Goal: Information Seeking & Learning: Learn about a topic

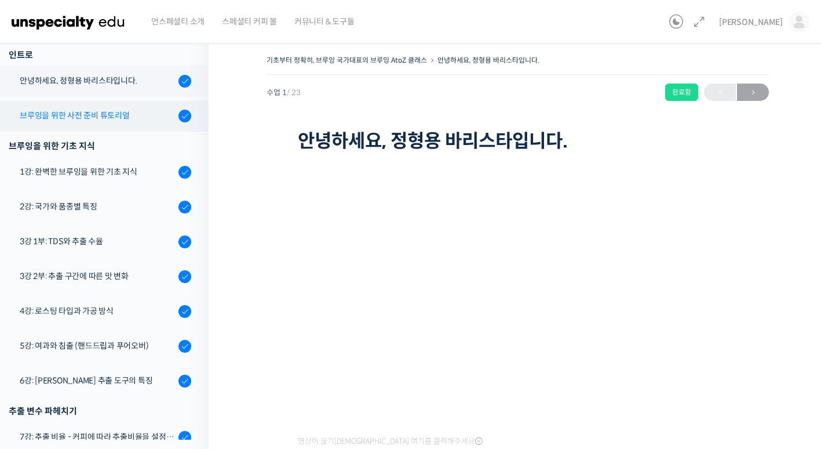
click at [112, 121] on div "브루잉을 위한 사전 준비 튜토리얼" at bounding box center [97, 115] width 155 height 13
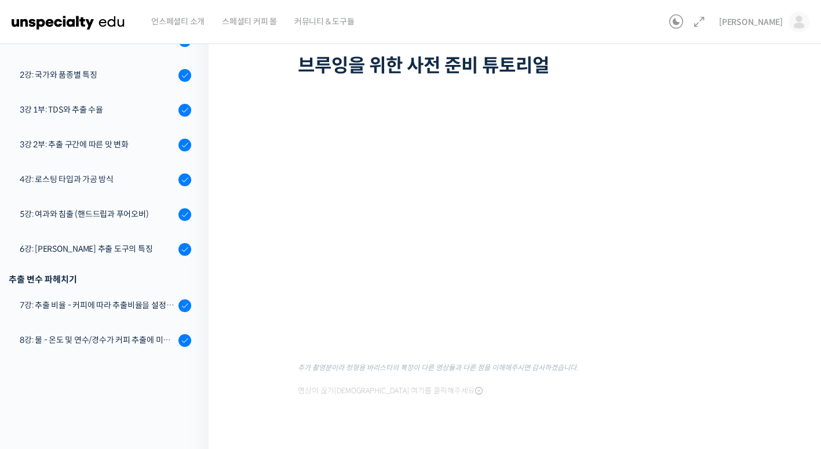
scroll to position [76, 0]
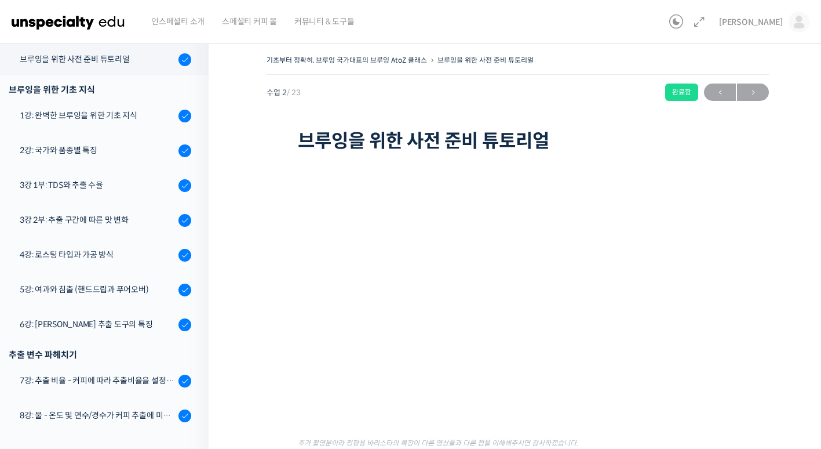
scroll to position [101, 0]
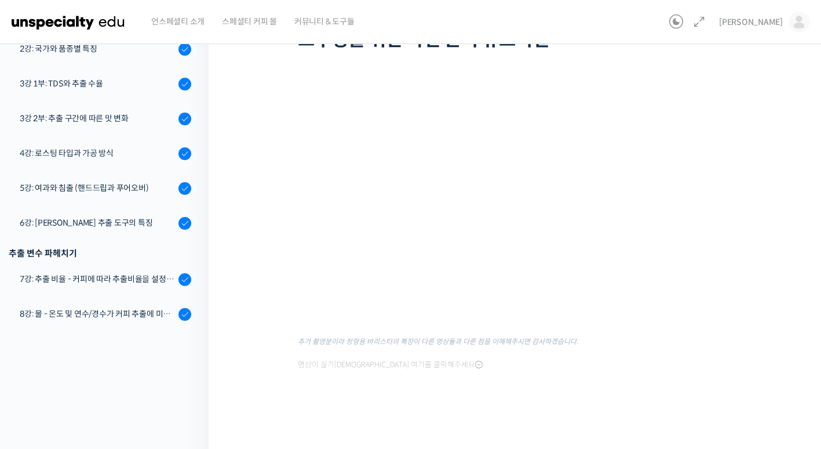
click at [788, 214] on div "기초부터 정확히, 브루잉 국가대표의 브루잉 AtoZ 클래스 브루잉을 위한 사전 준비 튜토리얼 완료함 수업 2 / 23 완료함 ← 이전 다음 →…" at bounding box center [518, 191] width 618 height 516
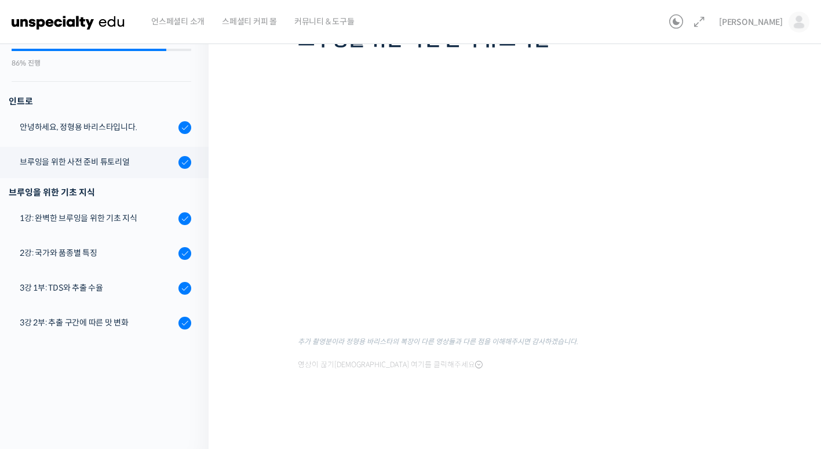
scroll to position [0, 0]
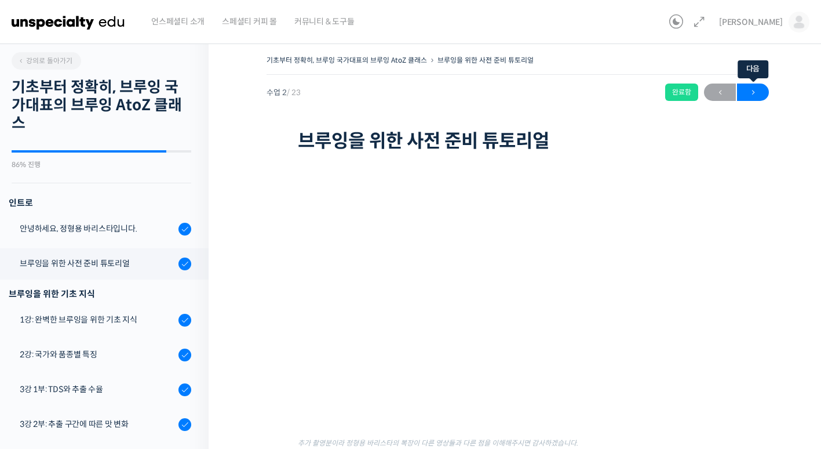
click at [749, 97] on span "→" at bounding box center [753, 93] width 32 height 16
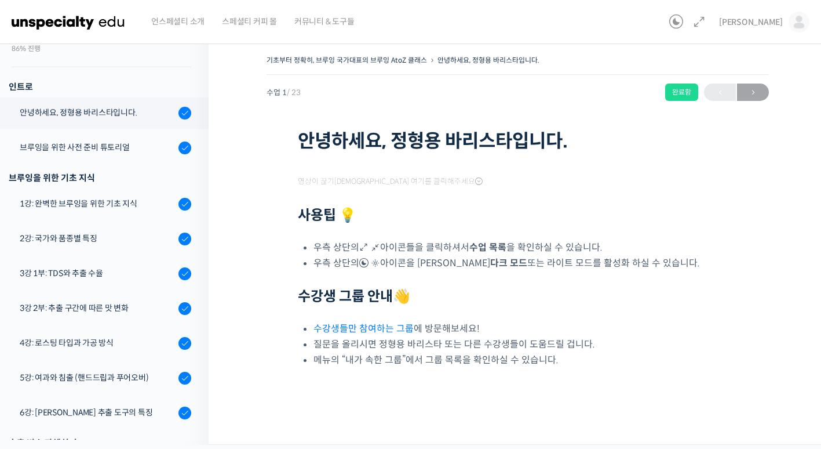
scroll to position [148, 0]
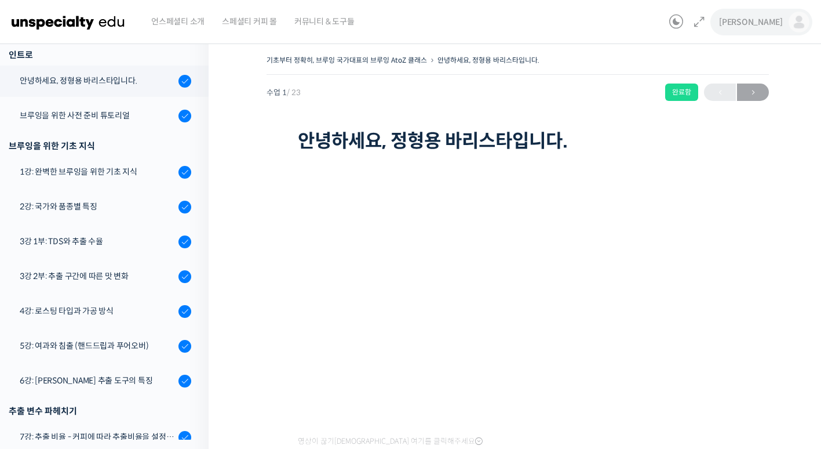
click at [785, 23] on link "[PERSON_NAME]" at bounding box center [764, 22] width 90 height 44
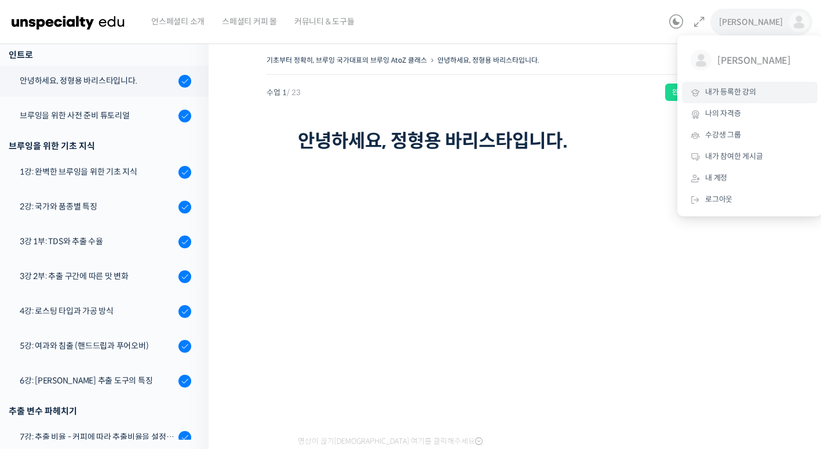
click at [729, 87] on span "내가 등록한 강의" at bounding box center [730, 92] width 51 height 10
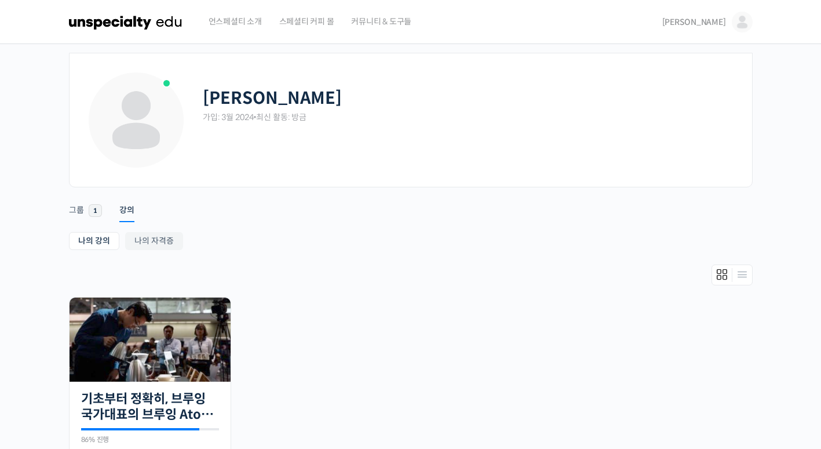
click at [130, 26] on img at bounding box center [126, 22] width 114 height 35
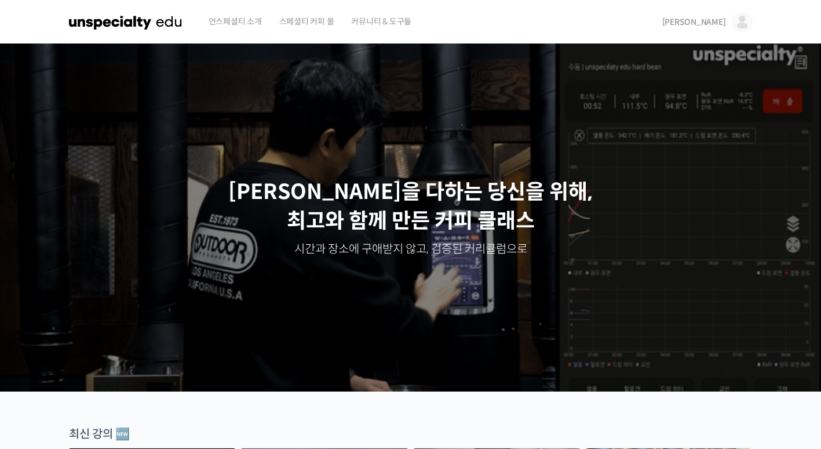
click at [283, 22] on span "스페셜티 커피 몰" at bounding box center [306, 21] width 55 height 44
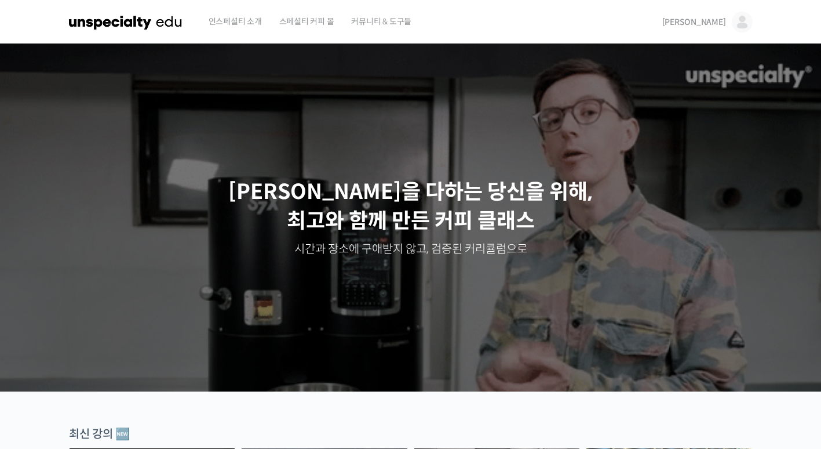
click at [719, 20] on span "[PERSON_NAME]" at bounding box center [695, 22] width 64 height 10
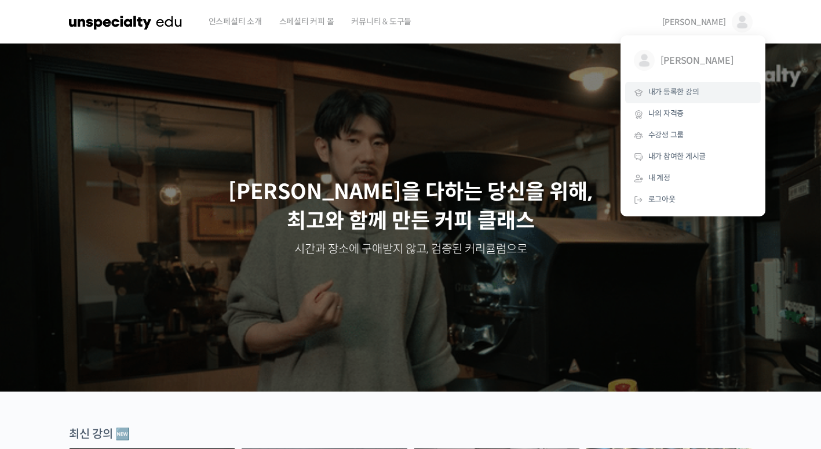
click at [700, 97] on link "내가 등록한 강의" at bounding box center [693, 92] width 136 height 21
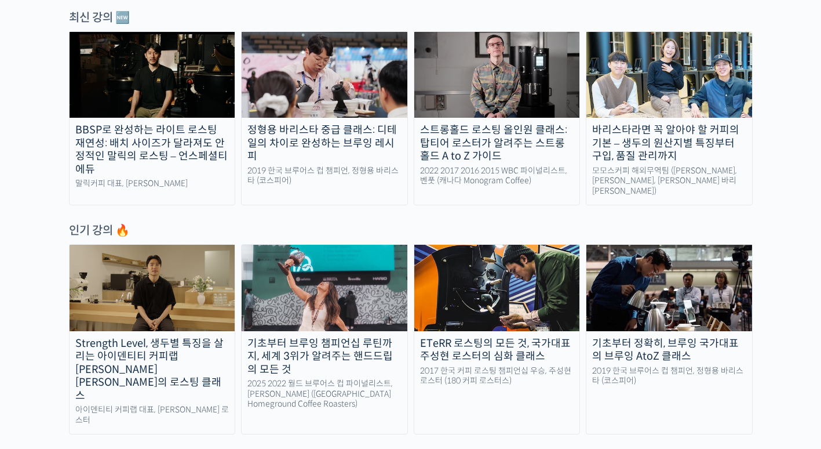
scroll to position [417, 0]
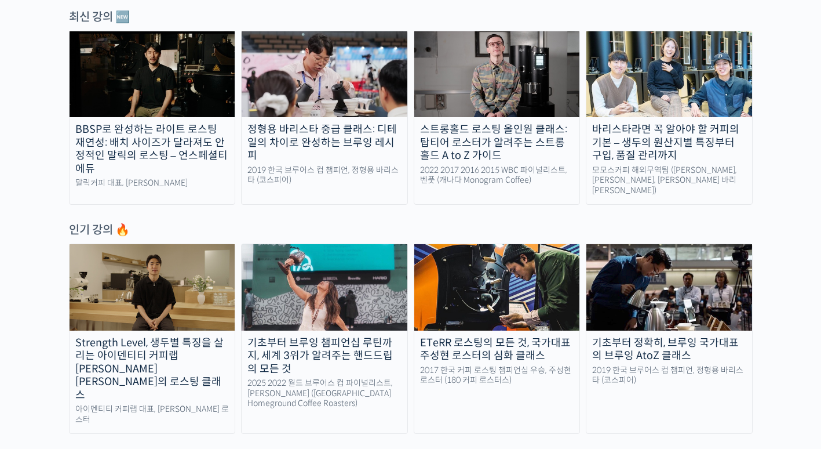
click at [147, 276] on img at bounding box center [153, 287] width 166 height 86
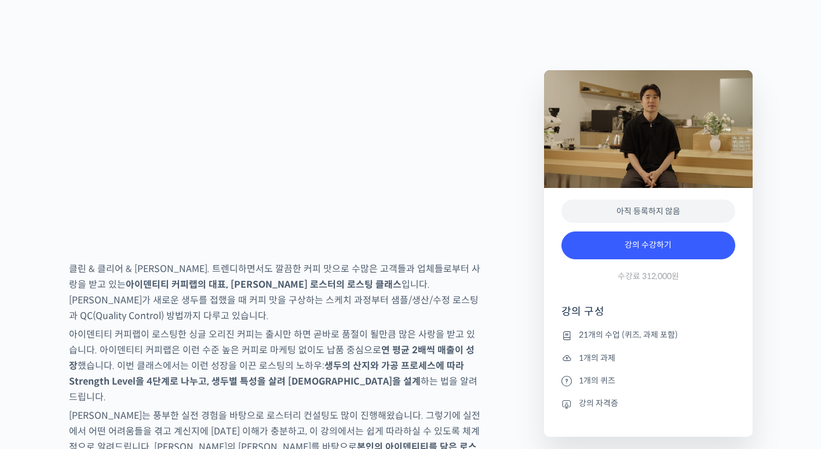
scroll to position [1695, 0]
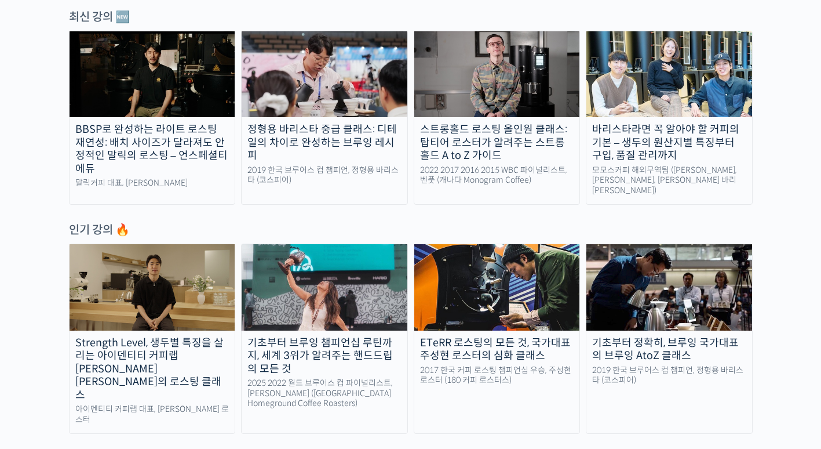
click at [695, 70] on img at bounding box center [670, 74] width 166 height 86
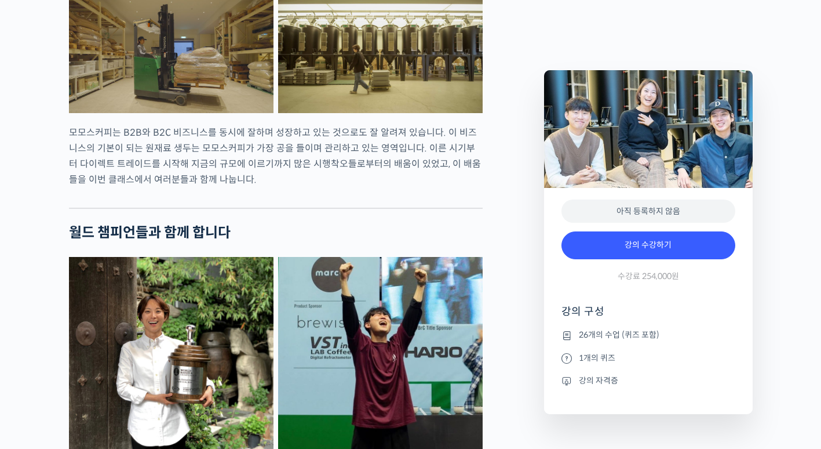
scroll to position [1338, 0]
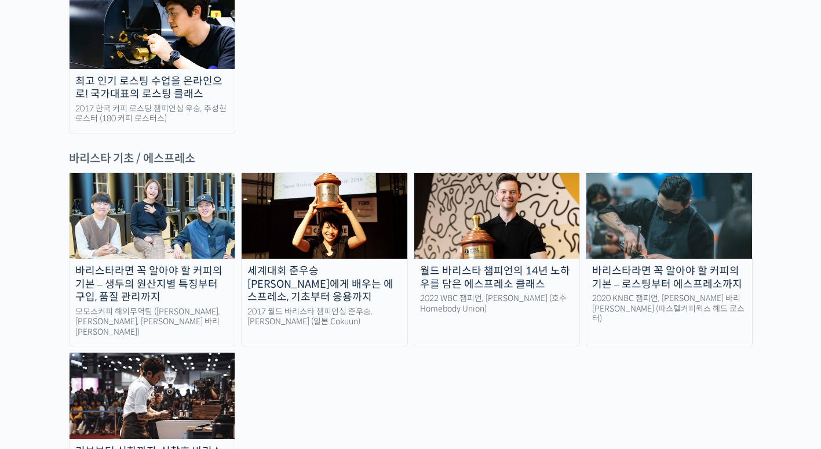
scroll to position [1485, 0]
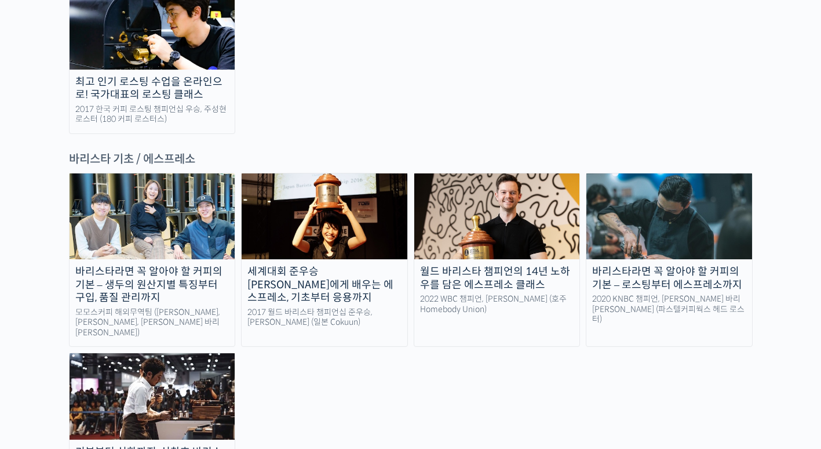
click at [417, 295] on div "바리스타라면 꼭 알아야 할 커피의 기본 – 생두의 원산지별 특징부터 구입, 품질 관리까지 모모스커피 해외무역팀 (전주연, 추경하, [PERSO…" at bounding box center [411, 343] width 684 height 341
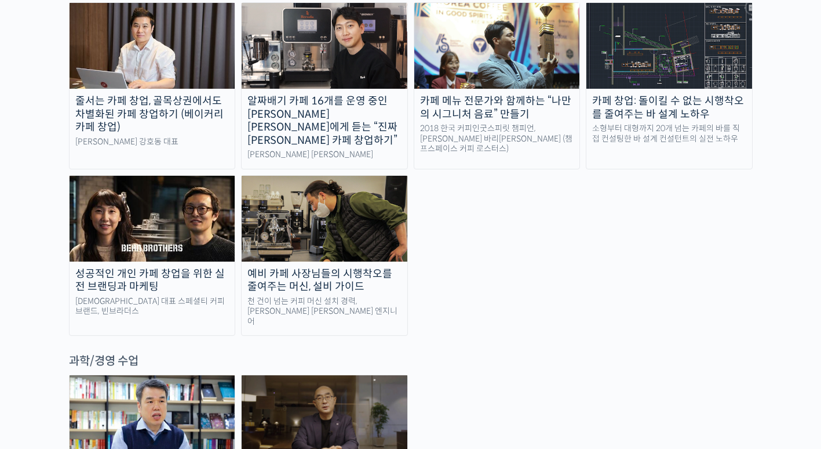
scroll to position [2420, 0]
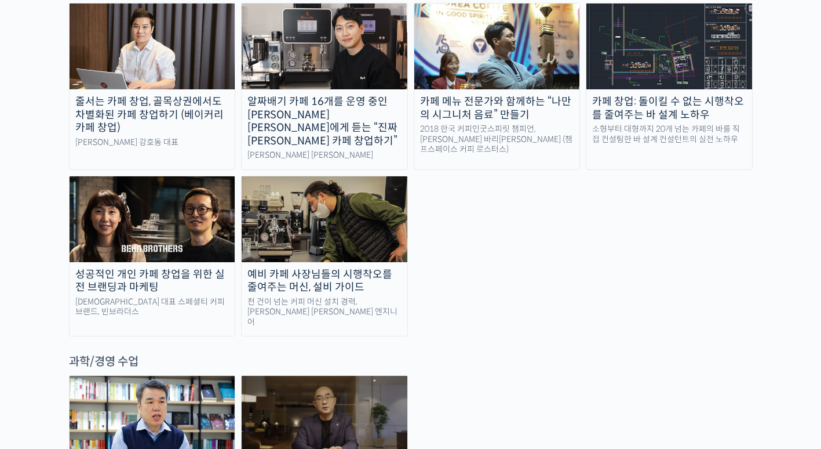
click at [206, 376] on img at bounding box center [153, 419] width 166 height 86
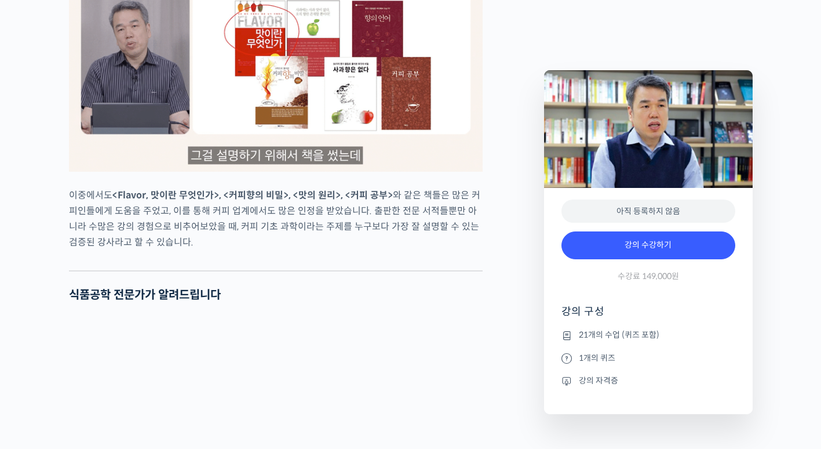
scroll to position [946, 0]
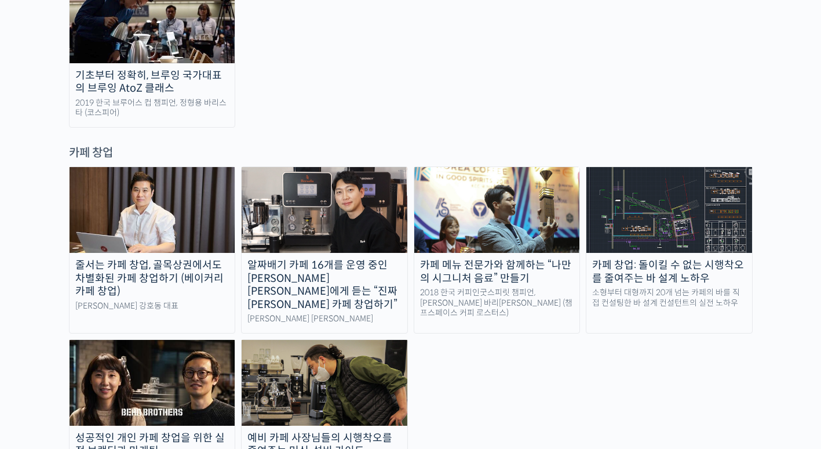
scroll to position [2258, 0]
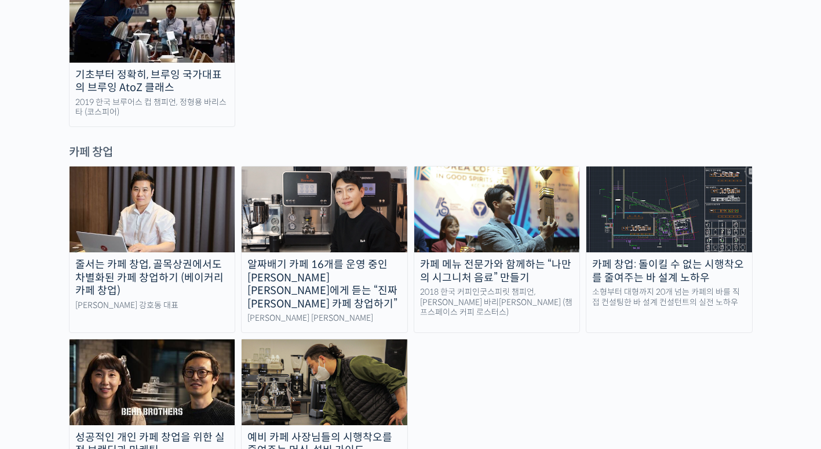
click at [676, 166] on img at bounding box center [670, 209] width 166 height 86
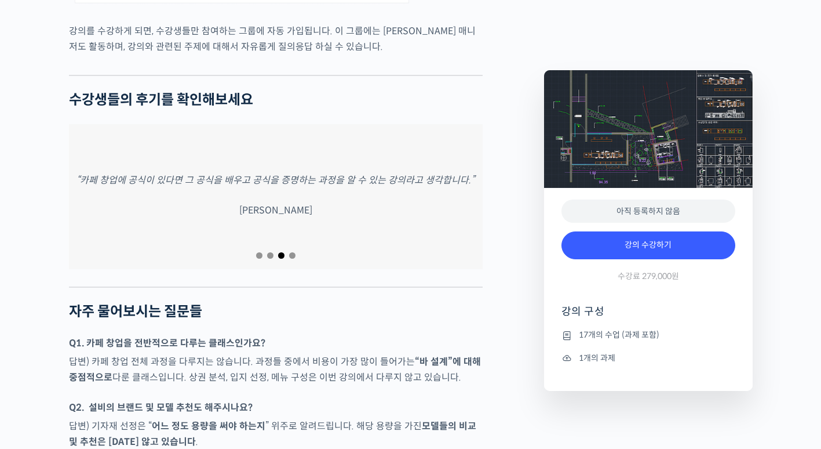
scroll to position [3657, 0]
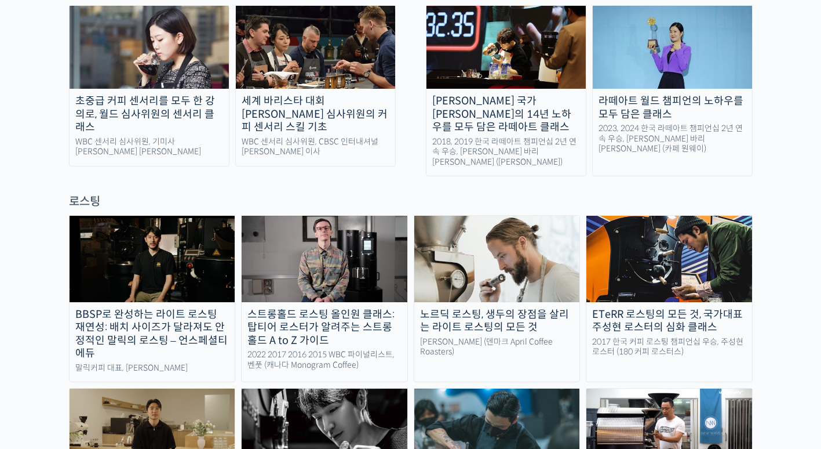
scroll to position [807, 0]
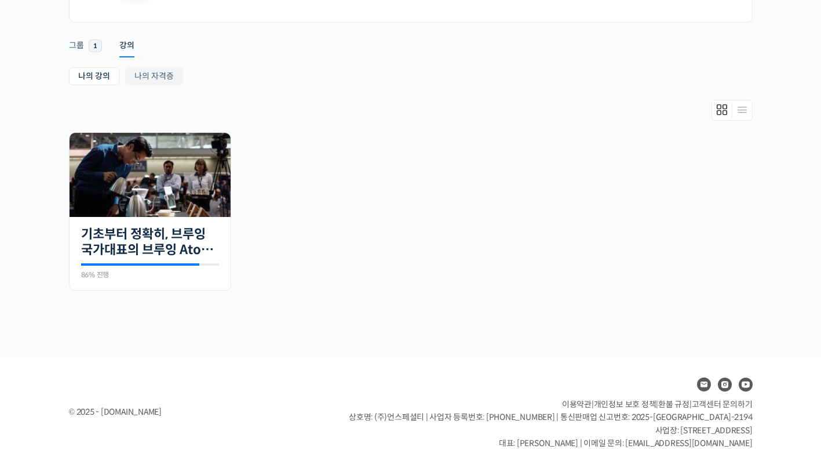
scroll to position [183, 0]
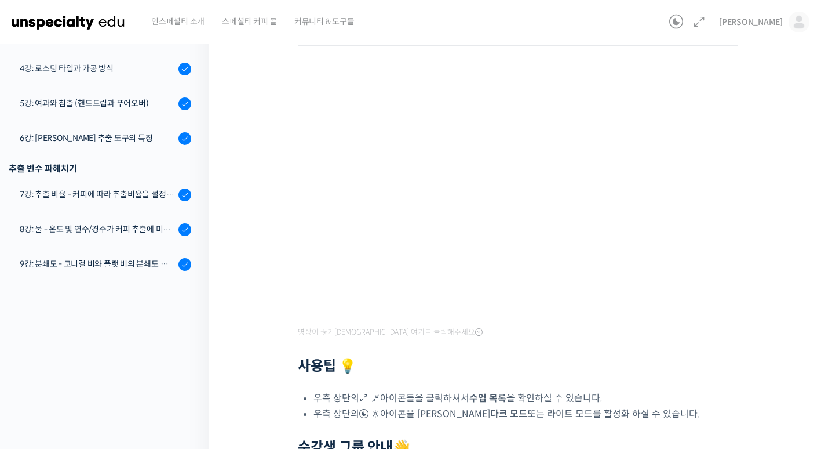
scroll to position [152, 0]
click at [632, 362] on h2 "사용팁 💡" at bounding box center [518, 365] width 441 height 17
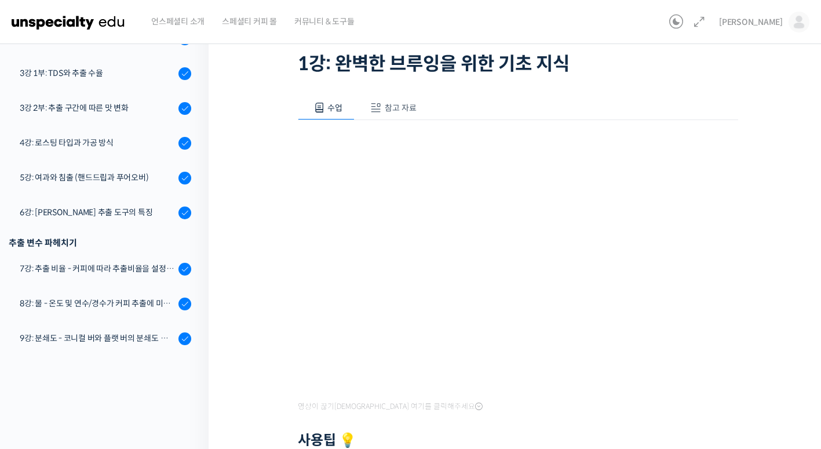
scroll to position [78, 0]
click at [394, 111] on span "참고 자료" at bounding box center [401, 107] width 32 height 10
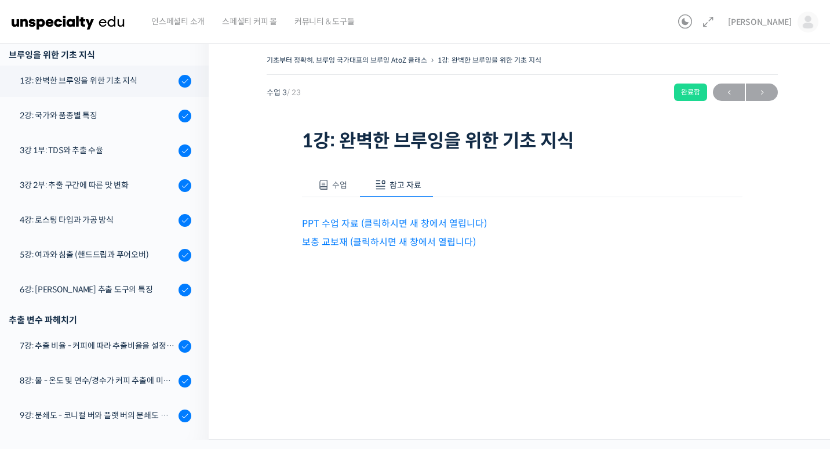
click at [347, 189] on button "수업" at bounding box center [330, 185] width 57 height 24
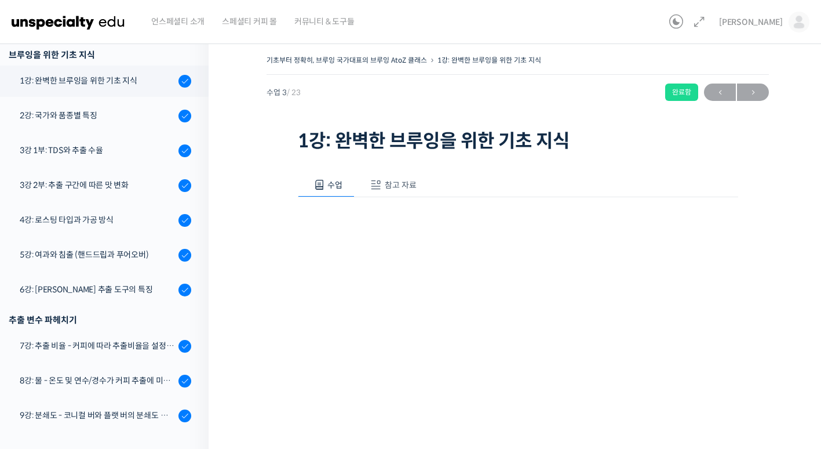
click at [374, 187] on span at bounding box center [376, 185] width 12 height 12
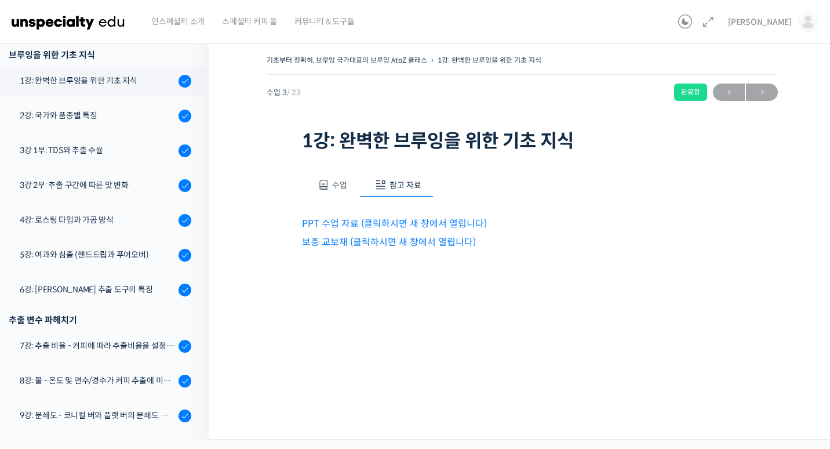
click at [337, 234] on p "보충 교보재 (클릭하시면 새 창에서 열립니다)" at bounding box center [522, 242] width 441 height 16
click at [337, 242] on link "보충 교보재 (클릭하시면 새 창에서 열립니다)" at bounding box center [389, 242] width 174 height 12
click at [365, 221] on link "PPT 수업 자료 (클릭하시면 새 창에서 열립니다)" at bounding box center [394, 223] width 185 height 12
click at [341, 186] on span "수업" at bounding box center [339, 185] width 15 height 10
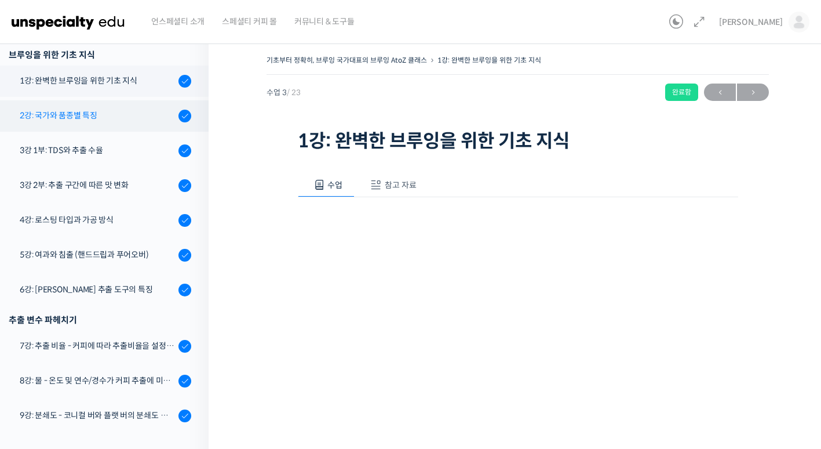
click at [117, 119] on div "2강: 국가와 품종별 특징" at bounding box center [97, 115] width 155 height 13
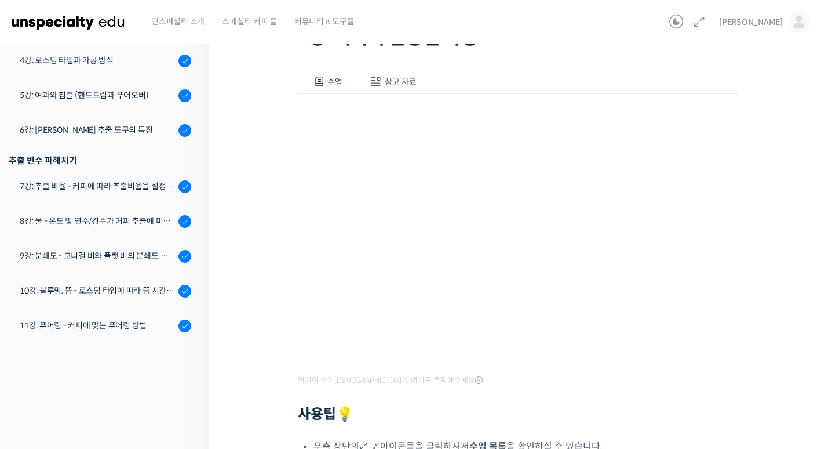
scroll to position [104, 0]
click at [374, 98] on div "영상이 끊기신다면 여기를 클릭해주세요 사용팁 💡 우측 상단의 아이콘들을 클릭하셔서 수업 목록 을 확인하실 수 있습니다. 우측 상단의 아이콘을 …" at bounding box center [518, 329] width 441 height 472
click at [377, 84] on span at bounding box center [376, 81] width 12 height 12
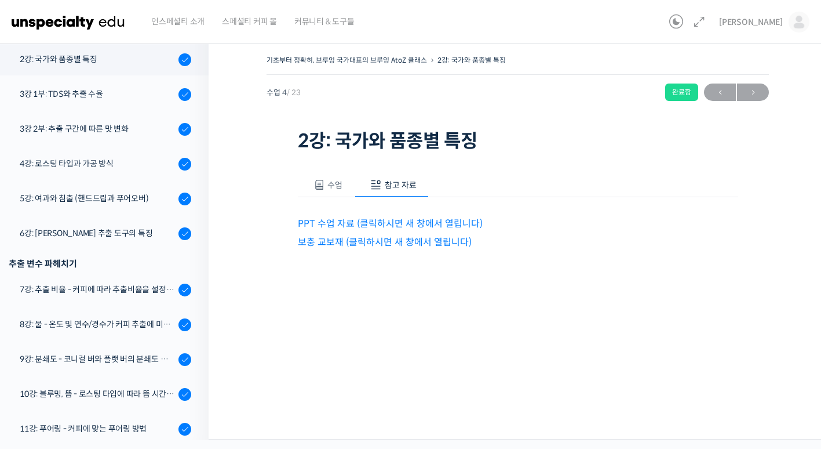
scroll to position [0, 0]
click at [323, 221] on link "PPT 수업 자료 (클릭하시면 새 창에서 열립니다)" at bounding box center [394, 223] width 185 height 12
drag, startPoint x: 363, startPoint y: 241, endPoint x: 311, endPoint y: 247, distance: 52.1
click at [311, 247] on link "보충 교보재 (클릭하시면 새 창에서 열립니다)" at bounding box center [389, 242] width 174 height 12
click at [324, 191] on button "수업" at bounding box center [330, 185] width 57 height 24
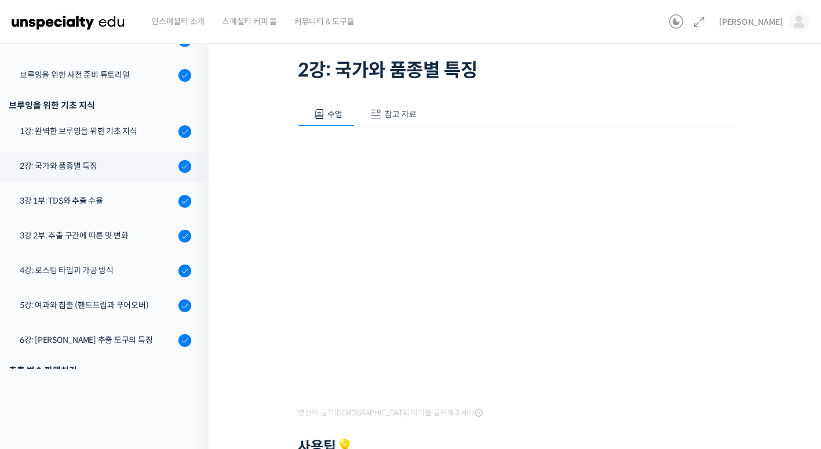
scroll to position [136, 0]
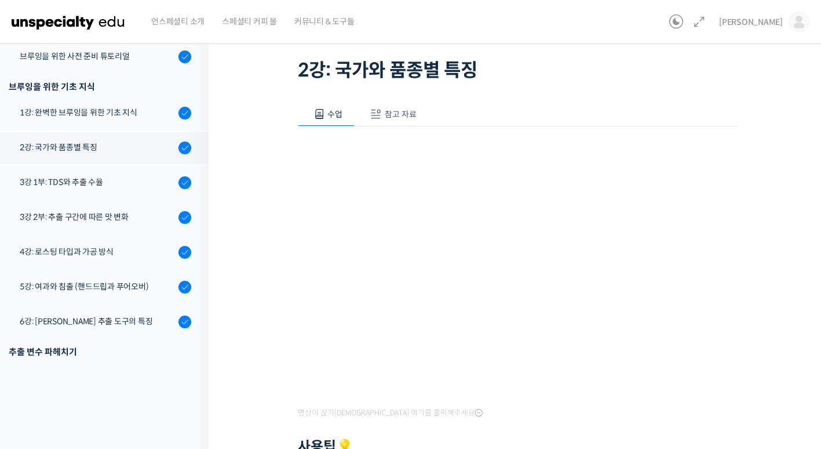
click at [249, 312] on div "기초부터 정확히, 브루잉 국가대표의 브루잉 AtoZ 클래스 2강: 국가와 품종별 특징 완료함 수업 4 / 23 완료함 ← 이전 다음 → 2강:…" at bounding box center [518, 320] width 618 height 712
